Goal: Task Accomplishment & Management: Complete application form

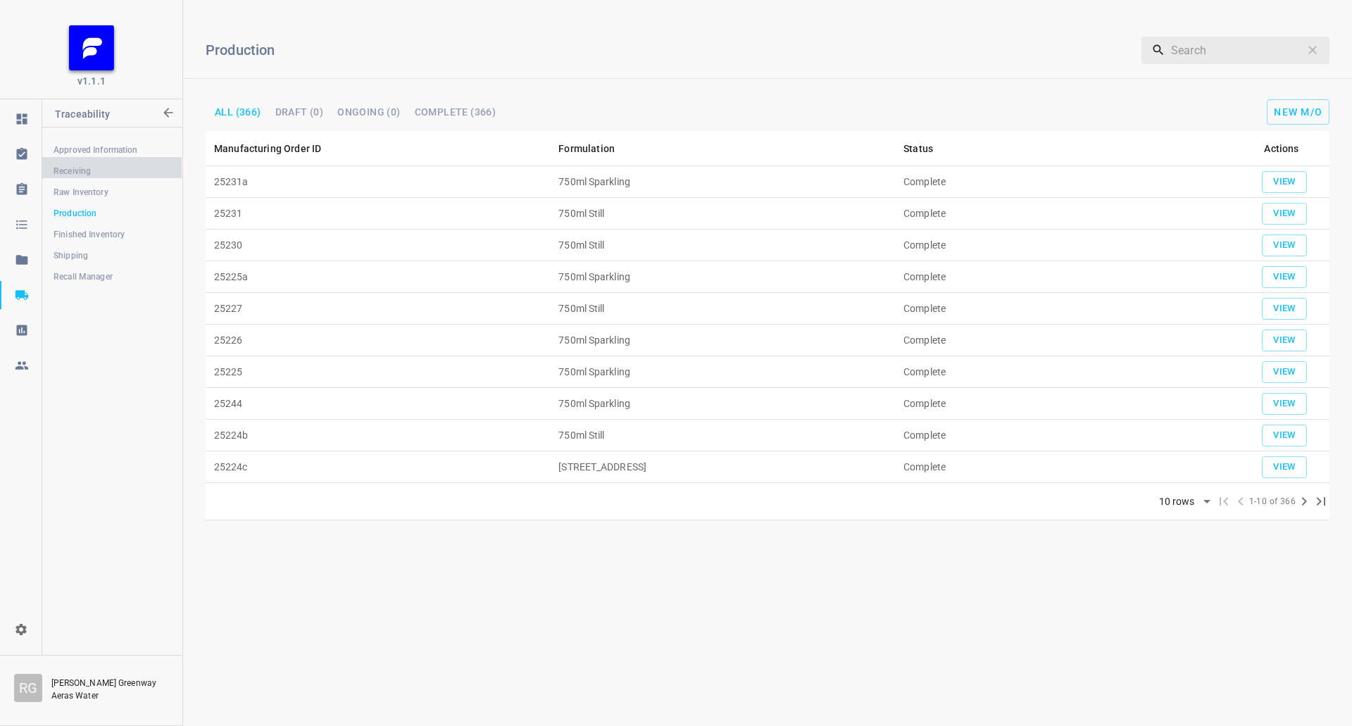
click at [112, 173] on span "Receiving" at bounding box center [111, 171] width 117 height 14
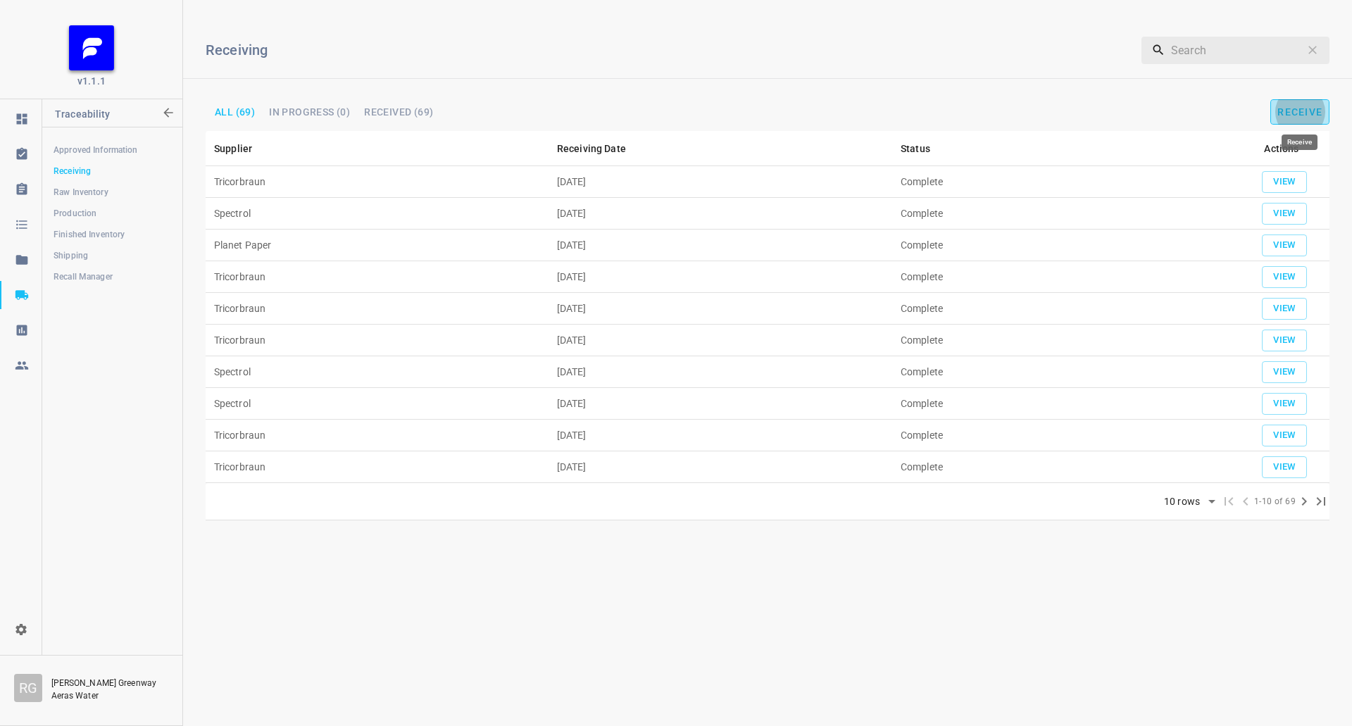
click at [1298, 108] on span "Receive" at bounding box center [1299, 111] width 45 height 11
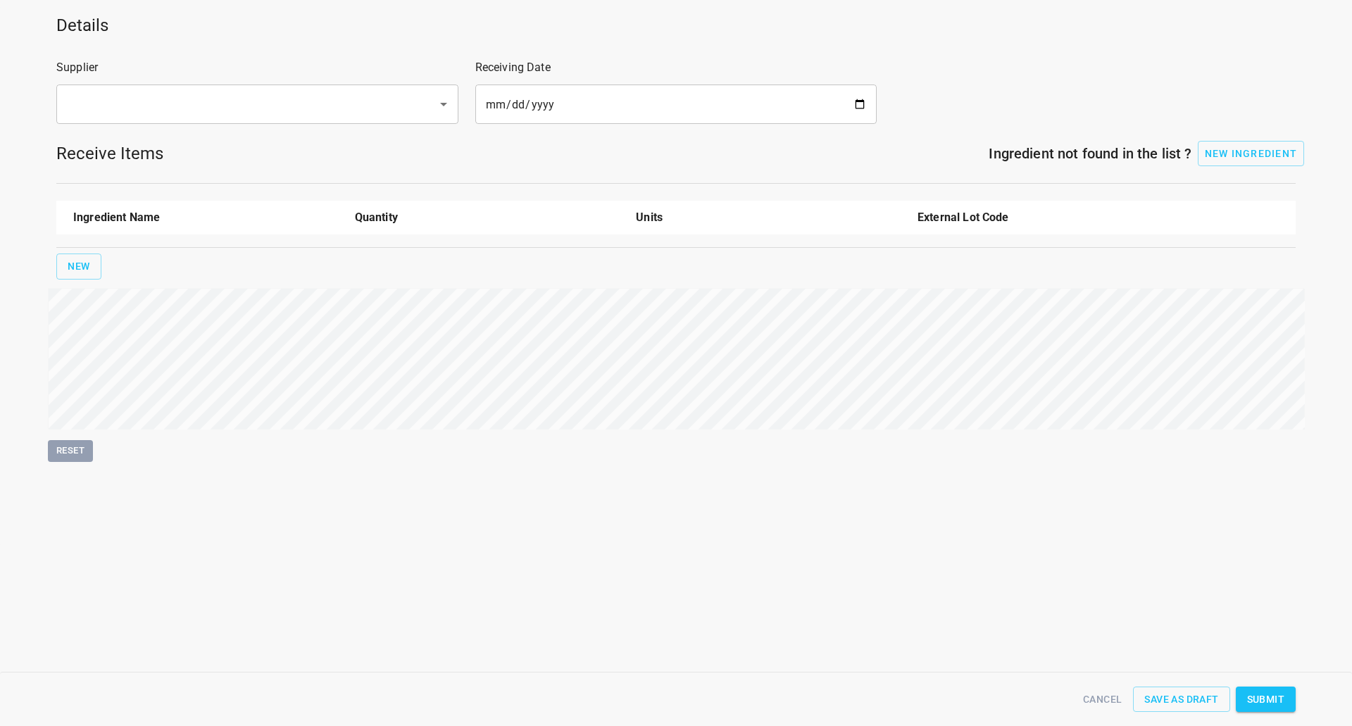
click at [232, 106] on input "text" at bounding box center [238, 104] width 350 height 27
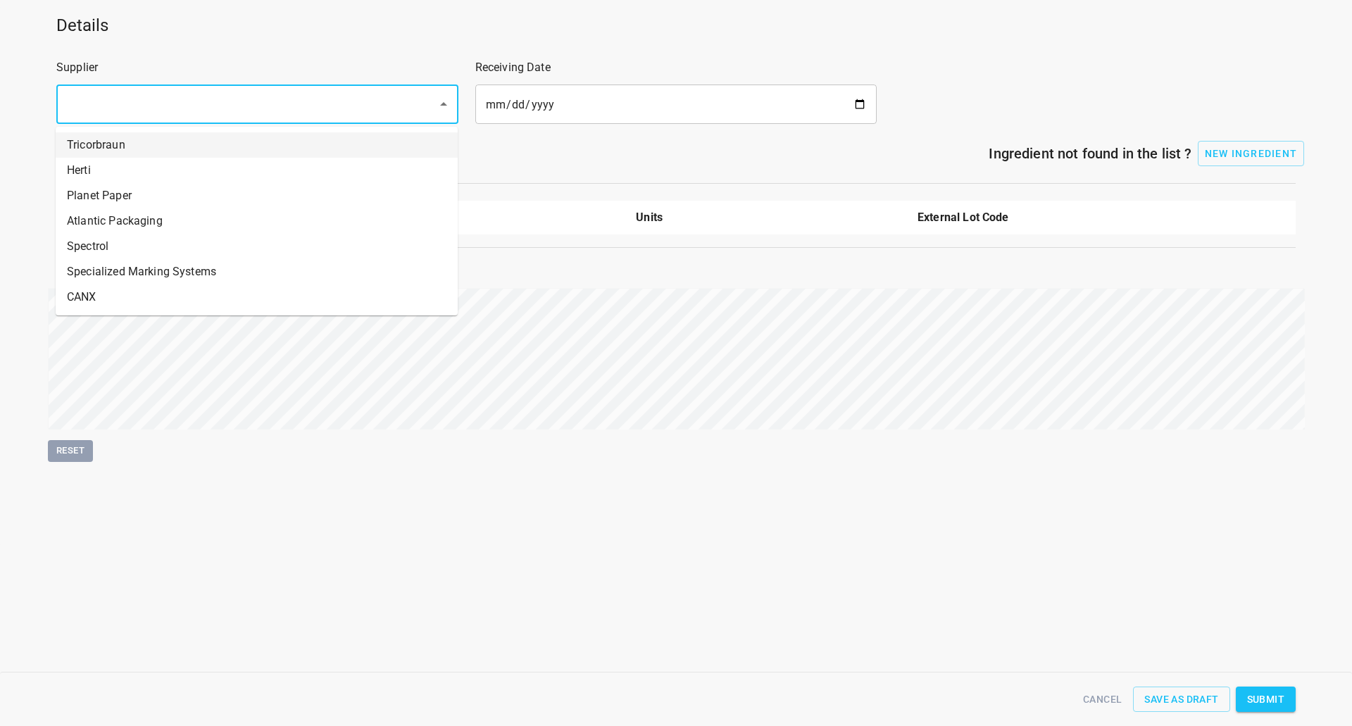
click at [129, 152] on li "Tricorbraun" at bounding box center [257, 144] width 402 height 25
type input "Tricorbraun"
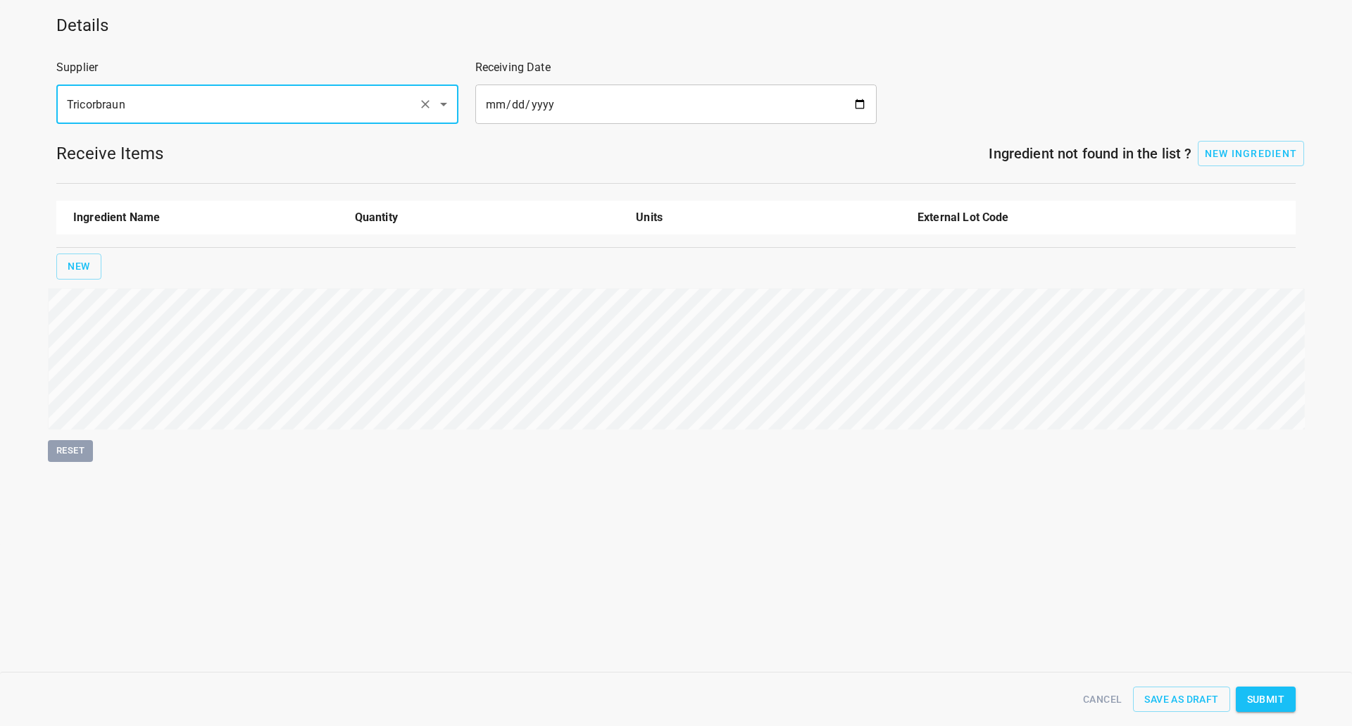
click at [866, 102] on input "date" at bounding box center [676, 103] width 402 height 39
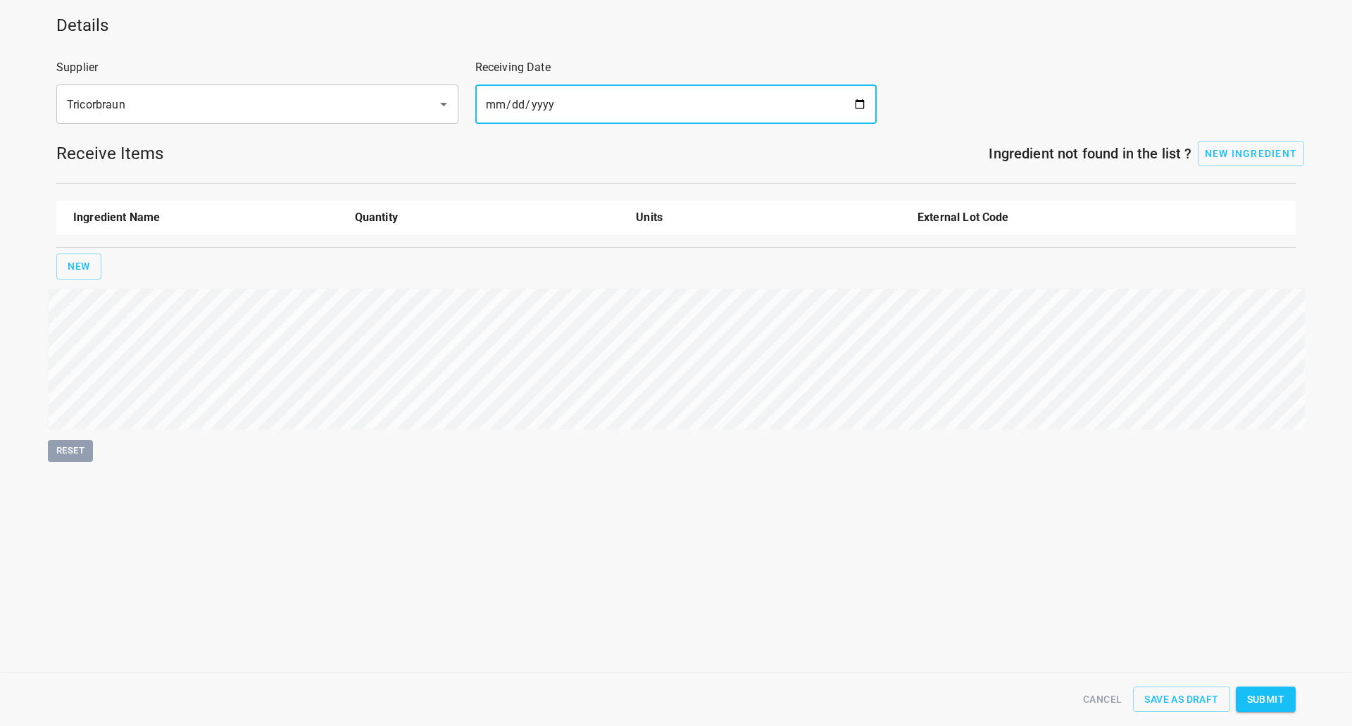
click at [866, 100] on input "date" at bounding box center [676, 103] width 402 height 39
click at [864, 100] on input "date" at bounding box center [676, 103] width 402 height 39
type input "[DATE]"
click at [69, 248] on hr at bounding box center [675, 247] width 1239 height 1
click at [96, 250] on div "Ingredient Name Quantity Units External Lot Code New" at bounding box center [676, 240] width 1256 height 96
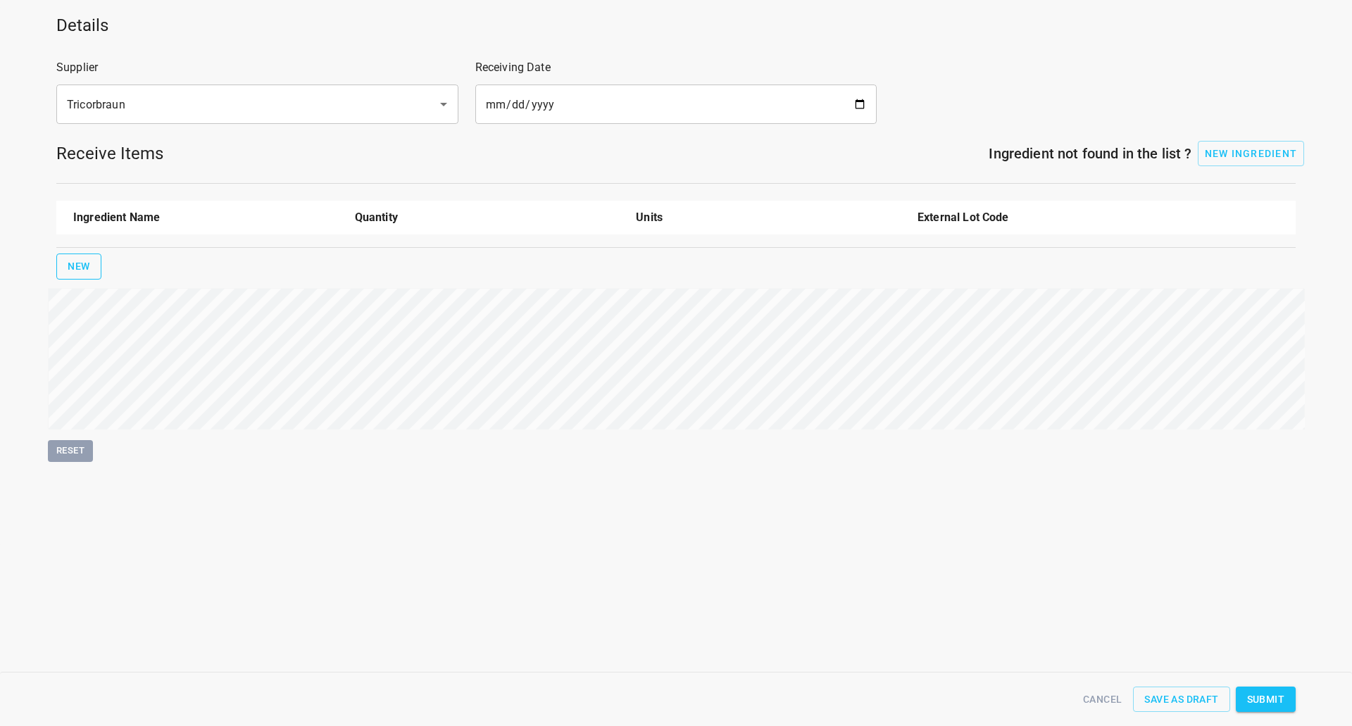
click at [92, 273] on button "New" at bounding box center [78, 266] width 45 height 26
click at [127, 253] on input "text" at bounding box center [185, 257] width 225 height 22
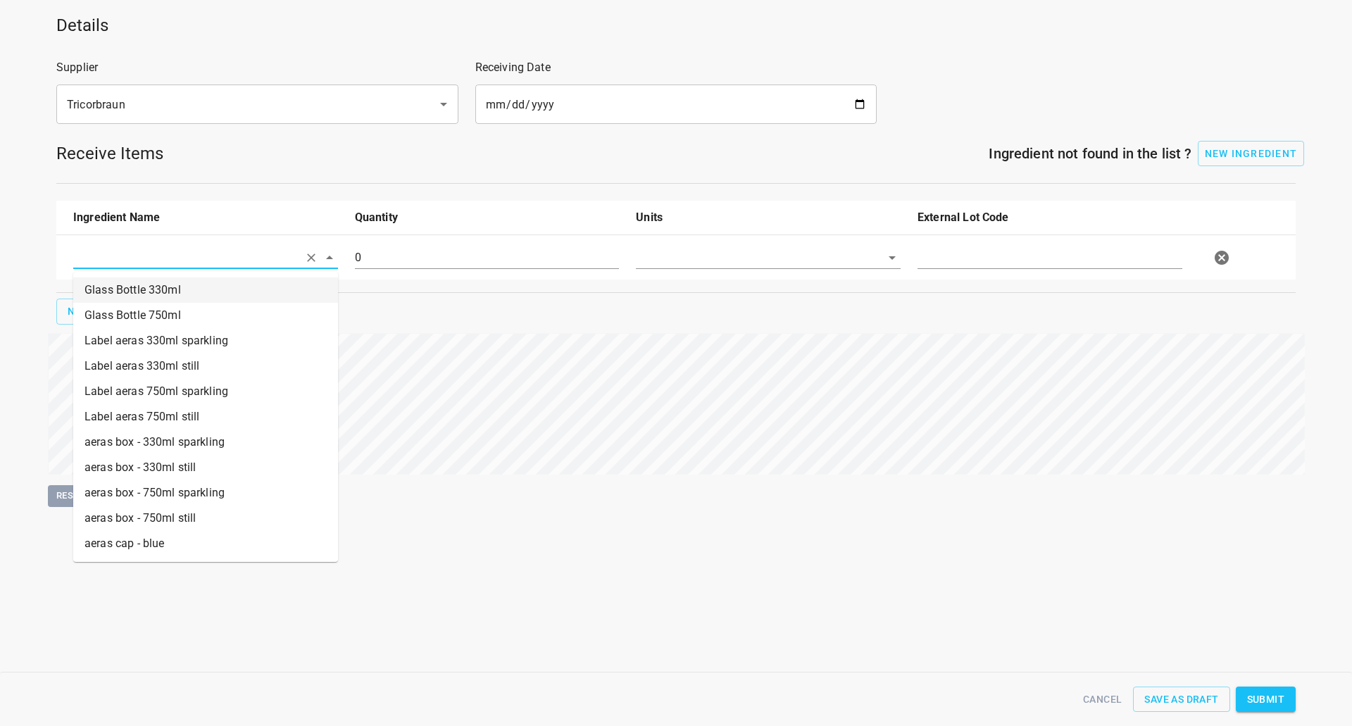
drag, startPoint x: 150, startPoint y: 298, endPoint x: 175, endPoint y: 294, distance: 24.9
click at [151, 297] on li "Glass Bottle 330ml" at bounding box center [205, 289] width 265 height 25
type input "Glass Bottle 330ml"
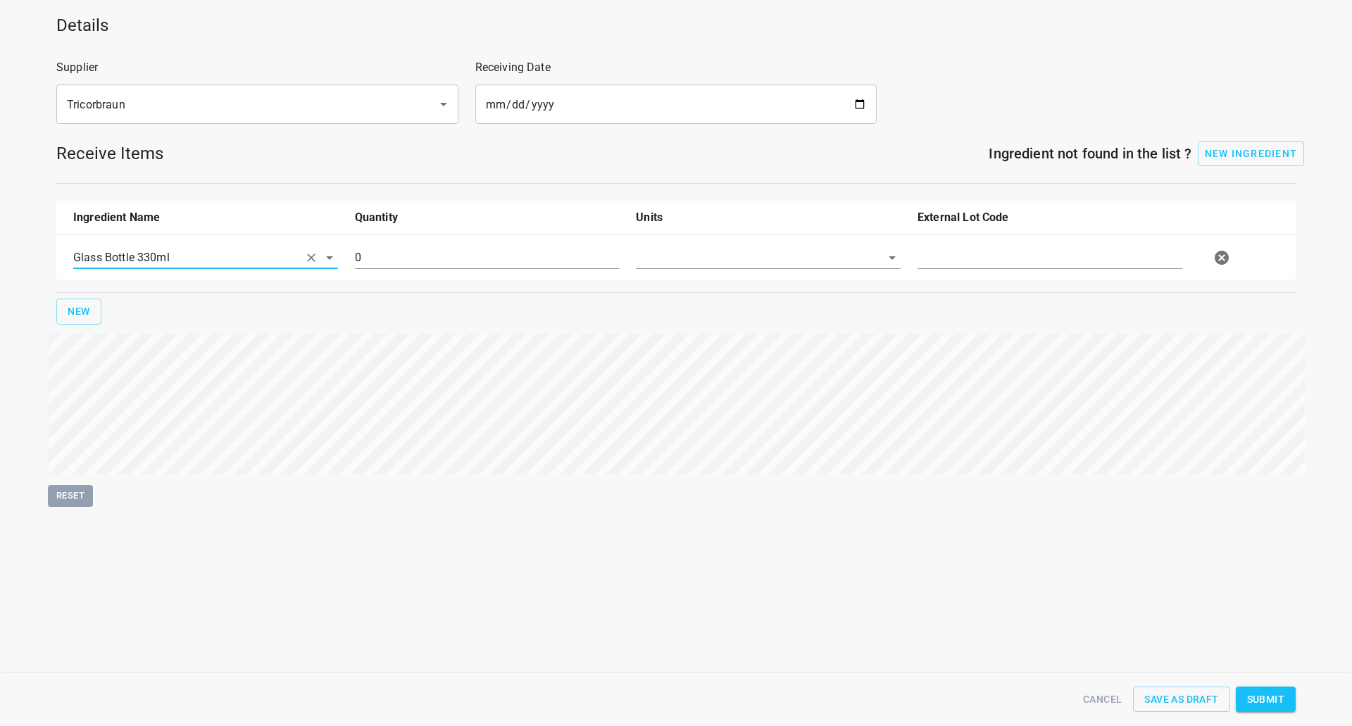
click at [425, 254] on input "0" at bounding box center [487, 257] width 265 height 23
type input "100426"
drag, startPoint x: 688, startPoint y: 256, endPoint x: 687, endPoint y: 275, distance: 19.0
click at [688, 256] on input "text" at bounding box center [748, 257] width 225 height 22
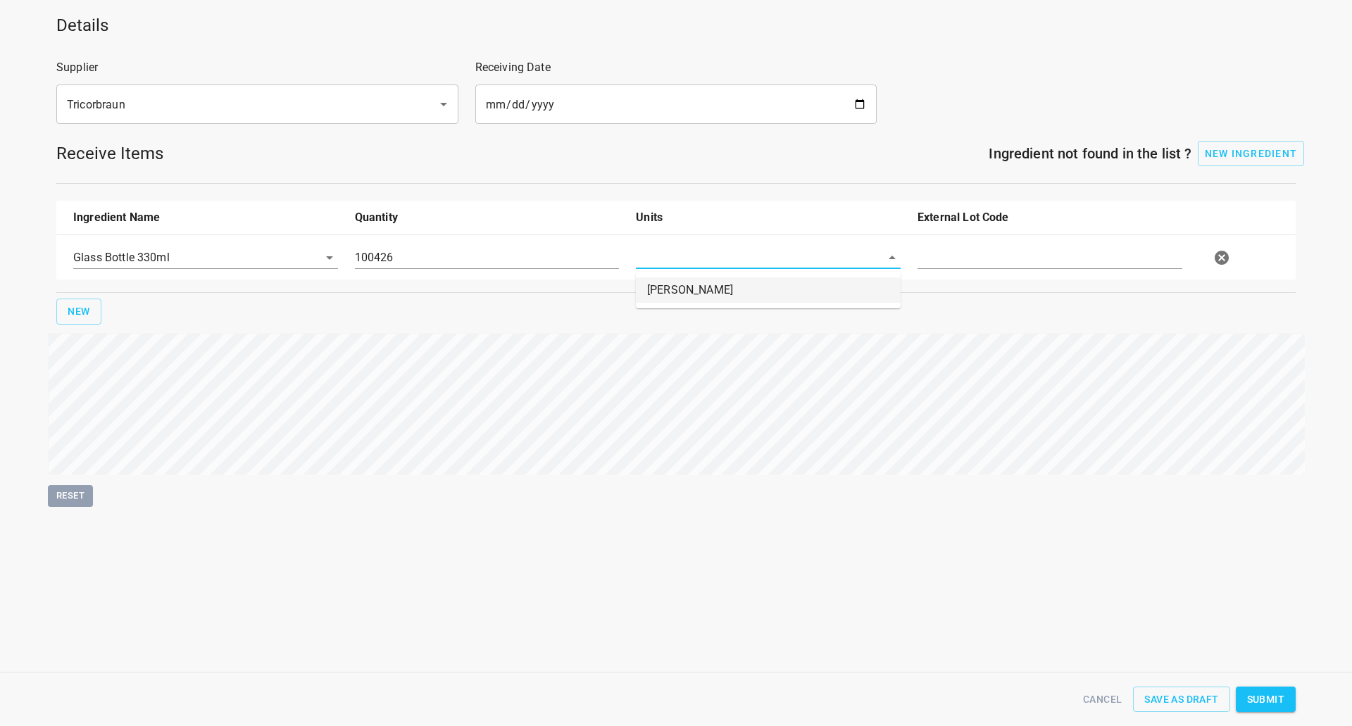
click at [684, 279] on li "[PERSON_NAME]" at bounding box center [768, 289] width 265 height 25
type input "[PERSON_NAME]"
click at [943, 263] on input "text" at bounding box center [1049, 257] width 265 height 23
type input "250723-PC40070355/357"
click at [1275, 694] on span "Submit" at bounding box center [1265, 700] width 37 height 18
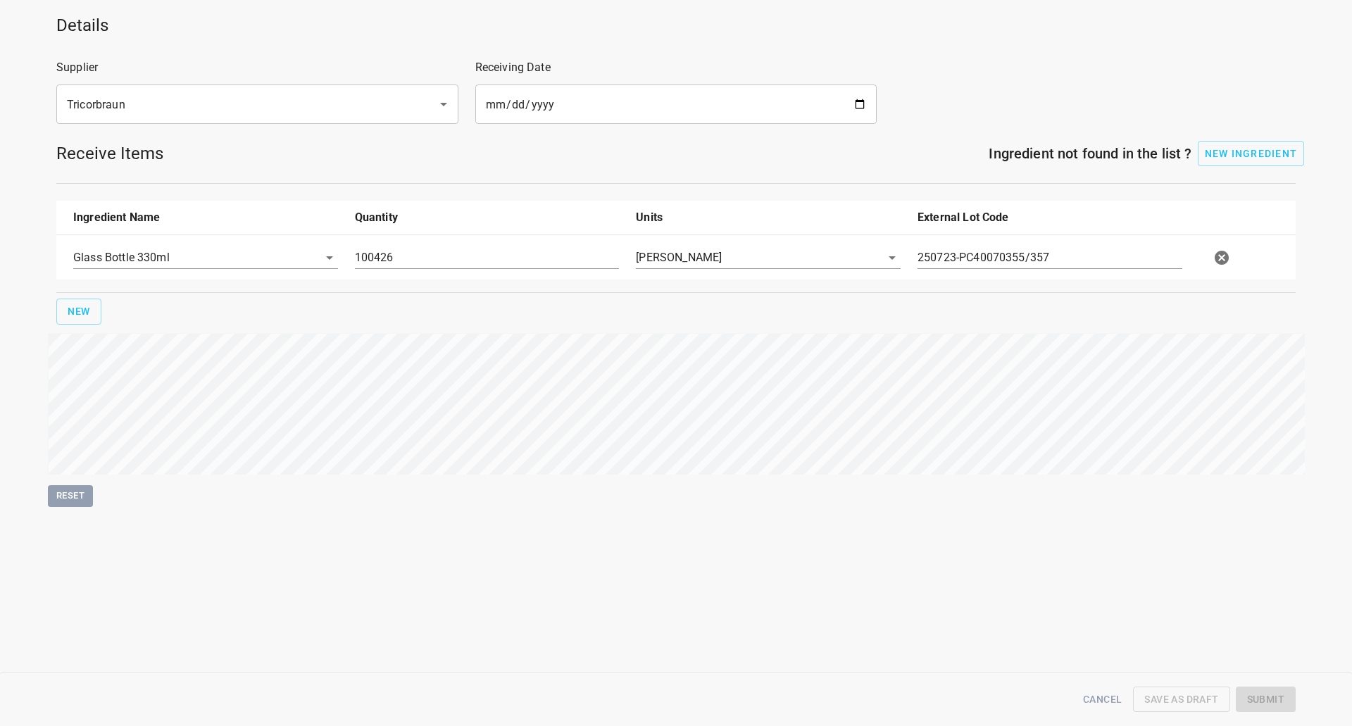
type input "100426.000000000000000"
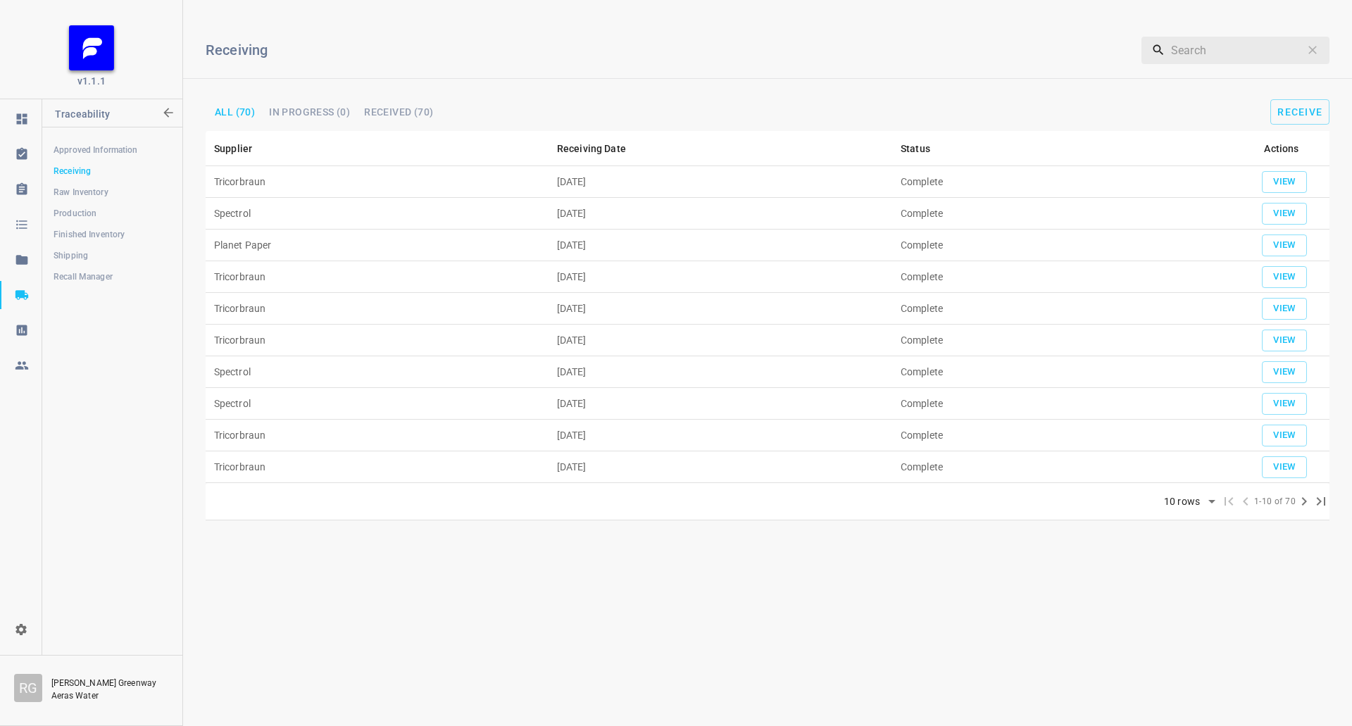
click at [80, 253] on span "Shipping" at bounding box center [111, 255] width 117 height 14
